Goal: Check status: Check status

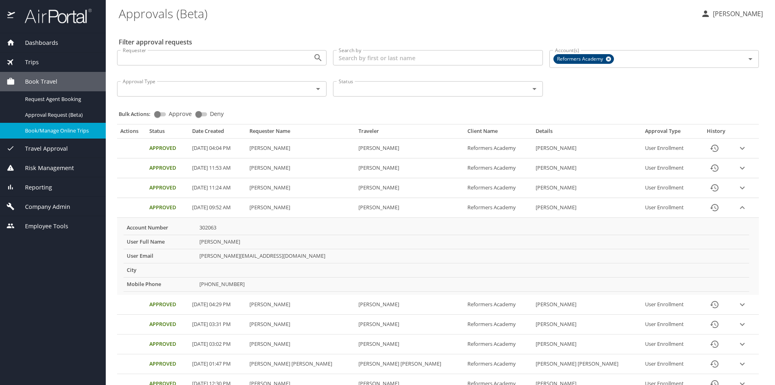
click at [49, 67] on div "Trips" at bounding box center [53, 61] width 106 height 19
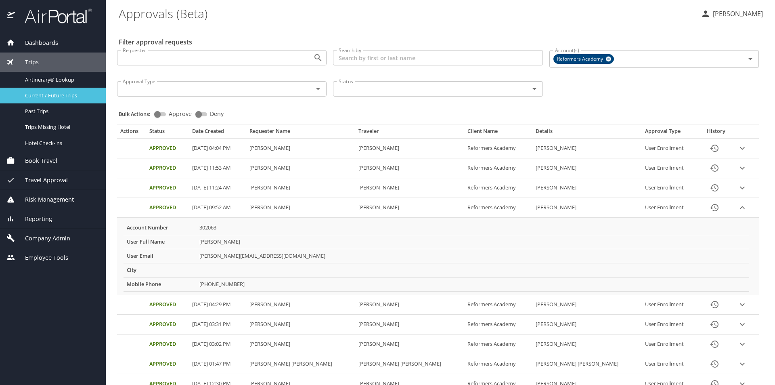
click at [54, 98] on span "Current / Future Trips" at bounding box center [60, 96] width 71 height 8
